Goal: Obtain resource: Download file/media

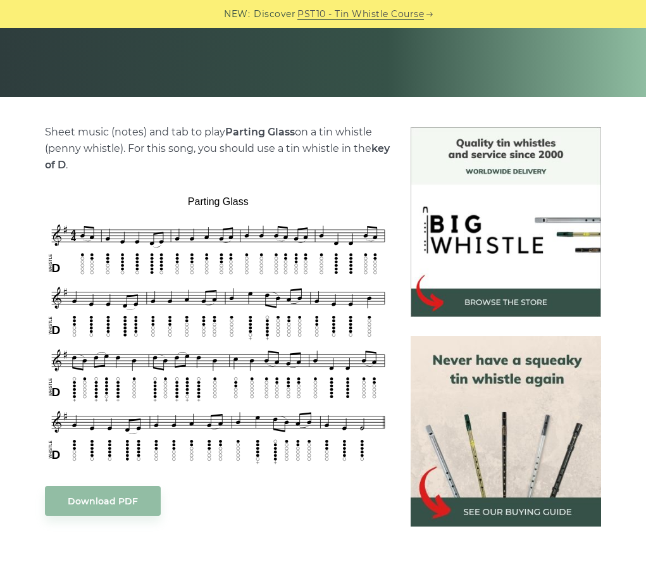
scroll to position [253, 0]
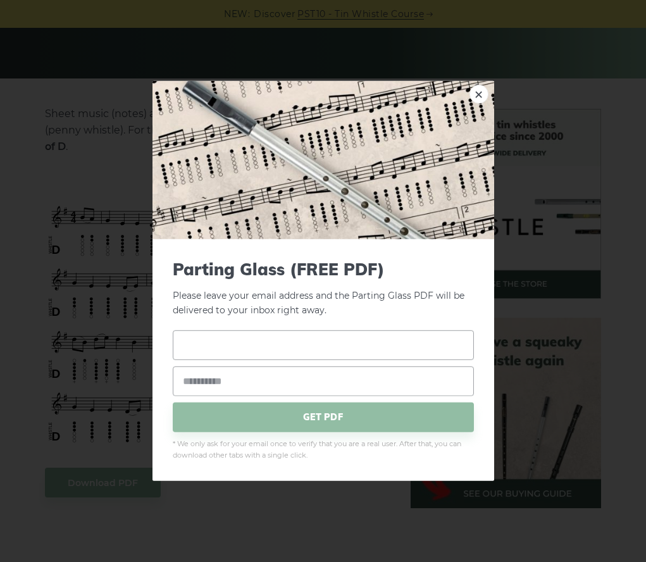
click at [256, 337] on input "text" at bounding box center [323, 345] width 301 height 30
drag, startPoint x: 256, startPoint y: 337, endPoint x: 181, endPoint y: 342, distance: 75.4
click at [181, 342] on input "text" at bounding box center [323, 345] width 301 height 30
click at [481, 97] on link "×" at bounding box center [478, 94] width 19 height 19
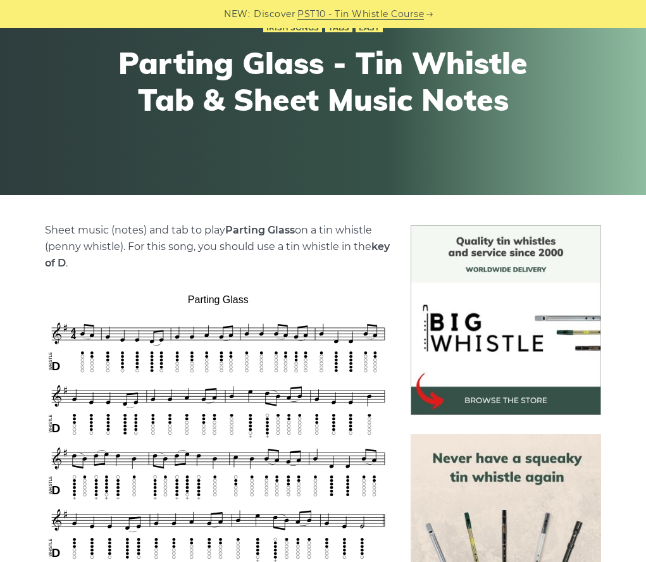
scroll to position [0, 0]
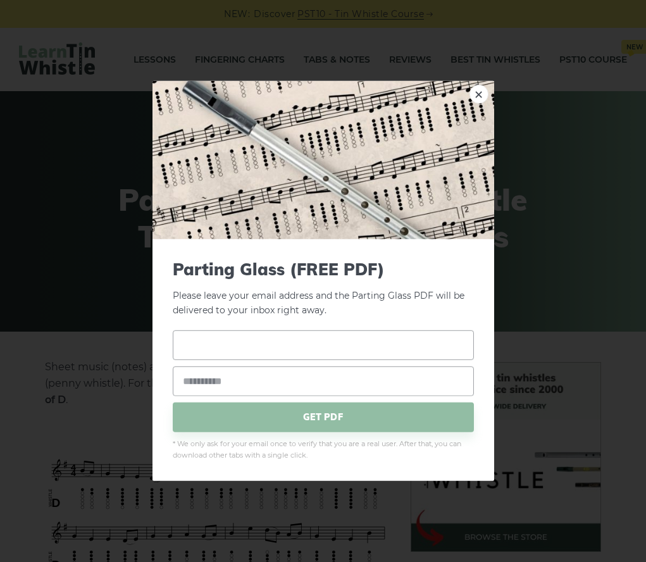
click at [276, 333] on input "text" at bounding box center [323, 345] width 301 height 30
type input "**********"
click at [333, 413] on span "GET PDF" at bounding box center [323, 417] width 301 height 30
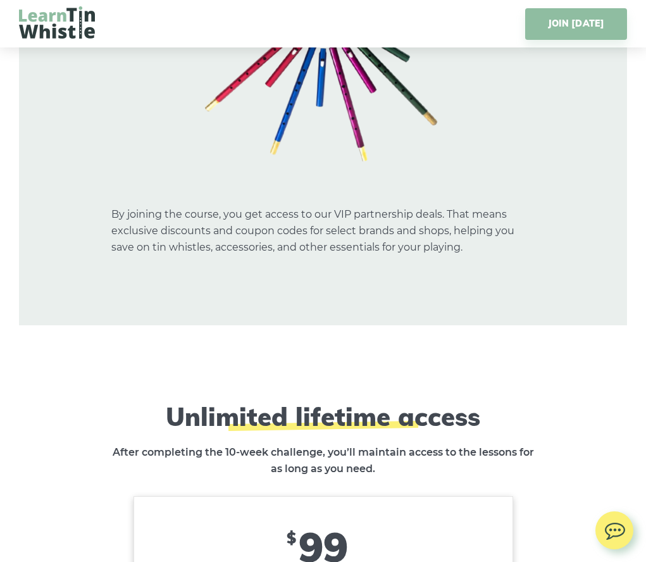
scroll to position [7590, 0]
